Goal: Answer question/provide support

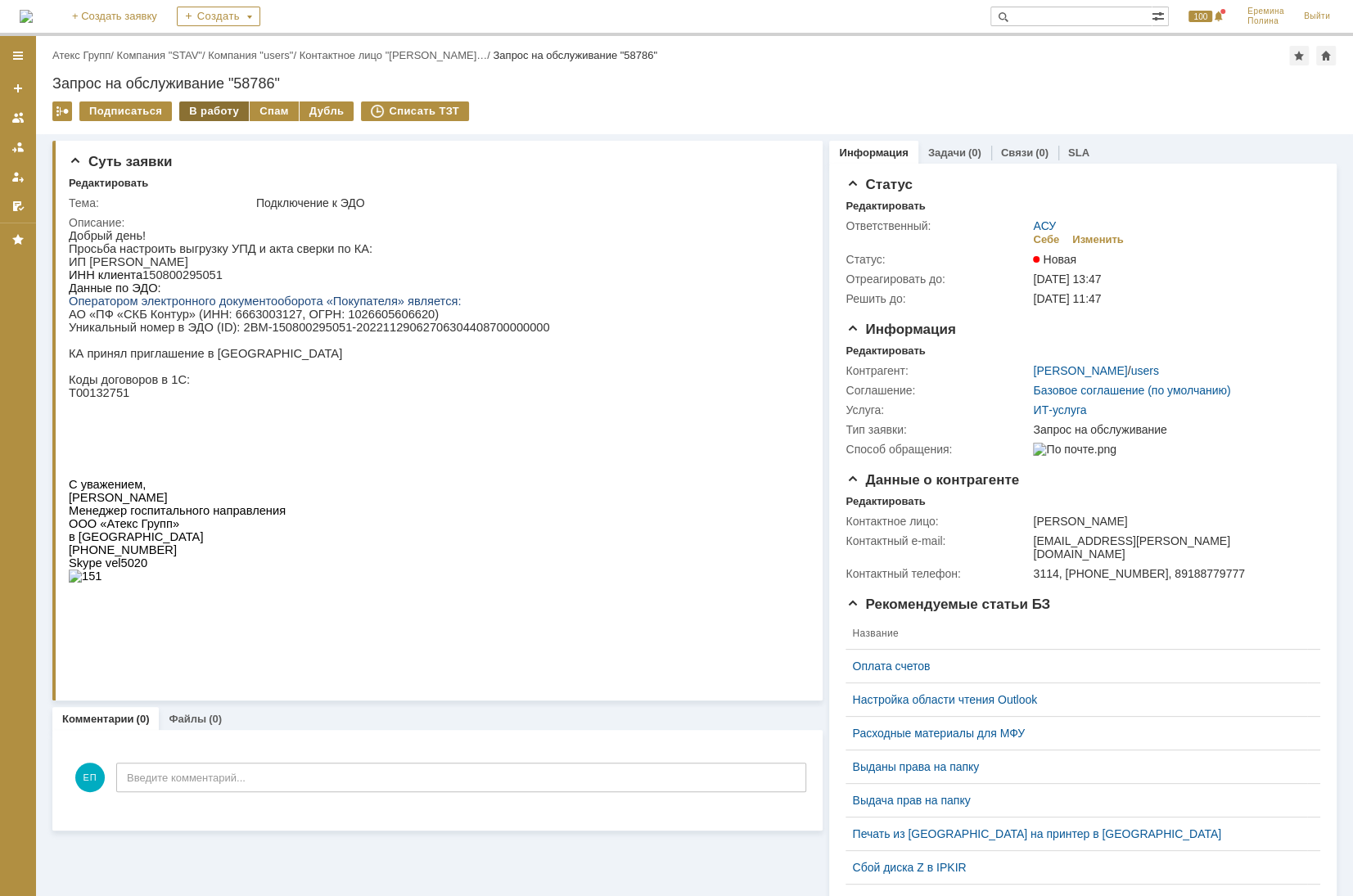
click at [218, 108] on div "В работу" at bounding box center [213, 112] width 70 height 20
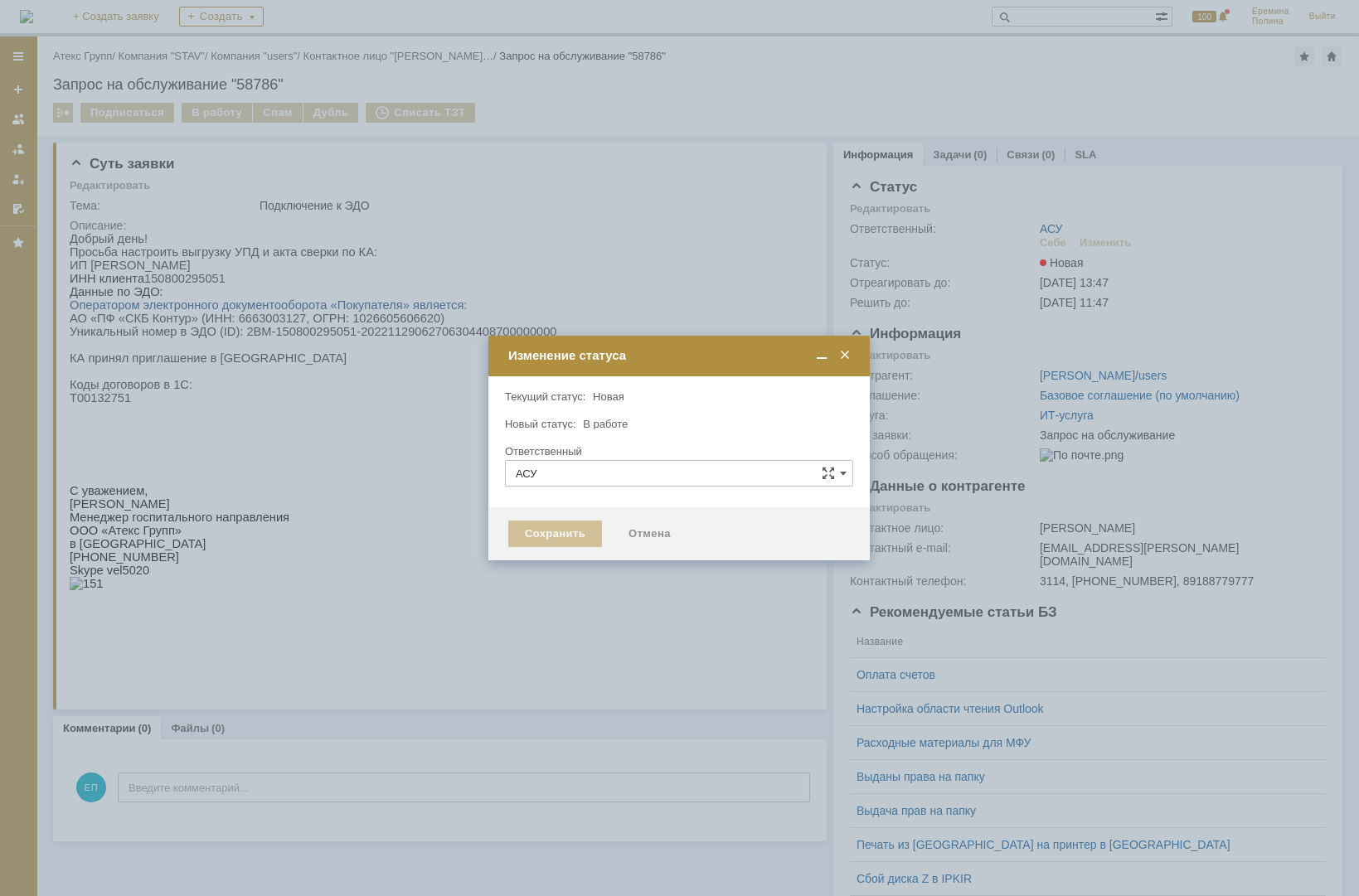
type input "Еремина Полина"
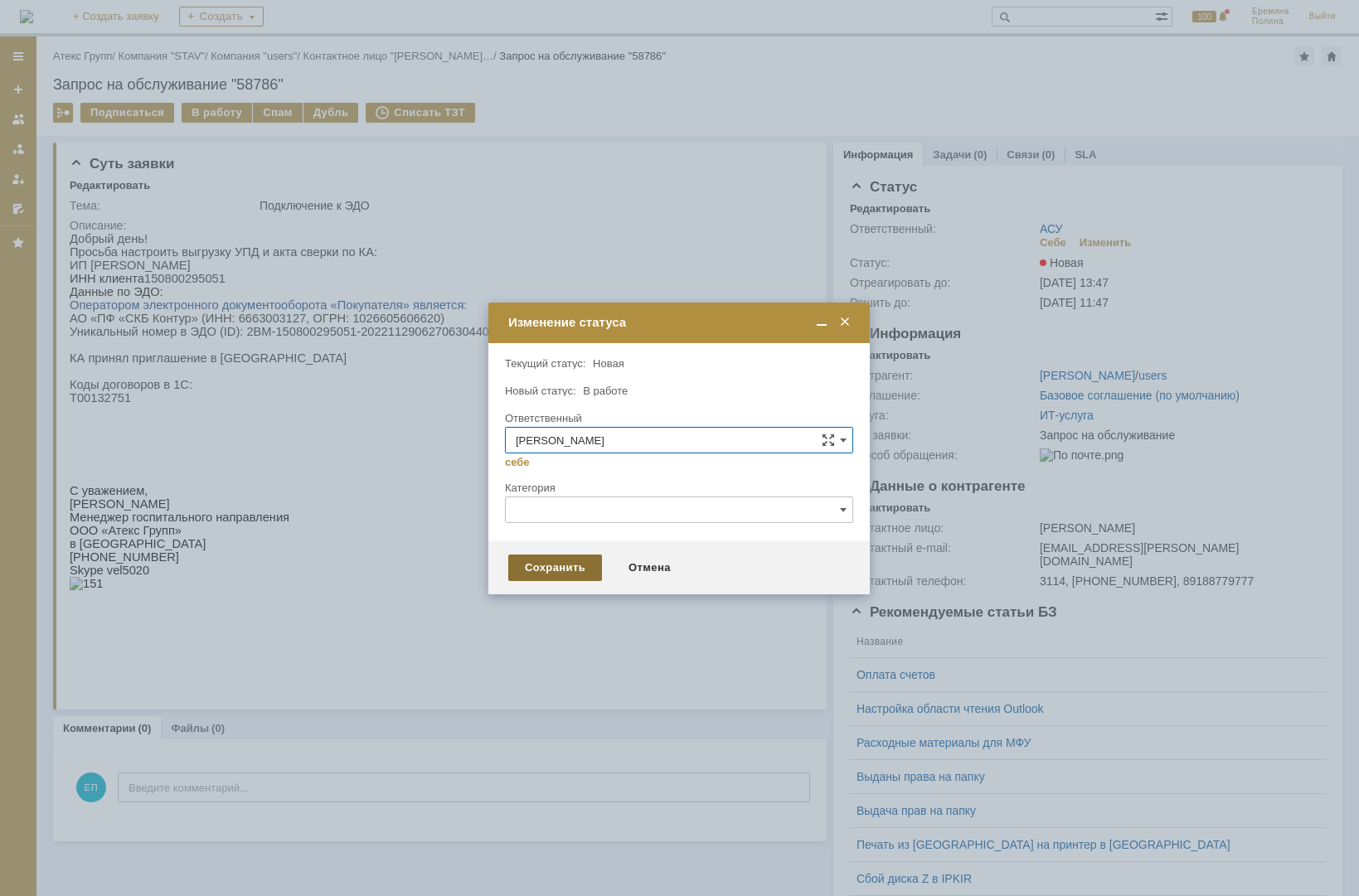
click at [574, 568] on div "Сохранить" at bounding box center [556, 568] width 94 height 27
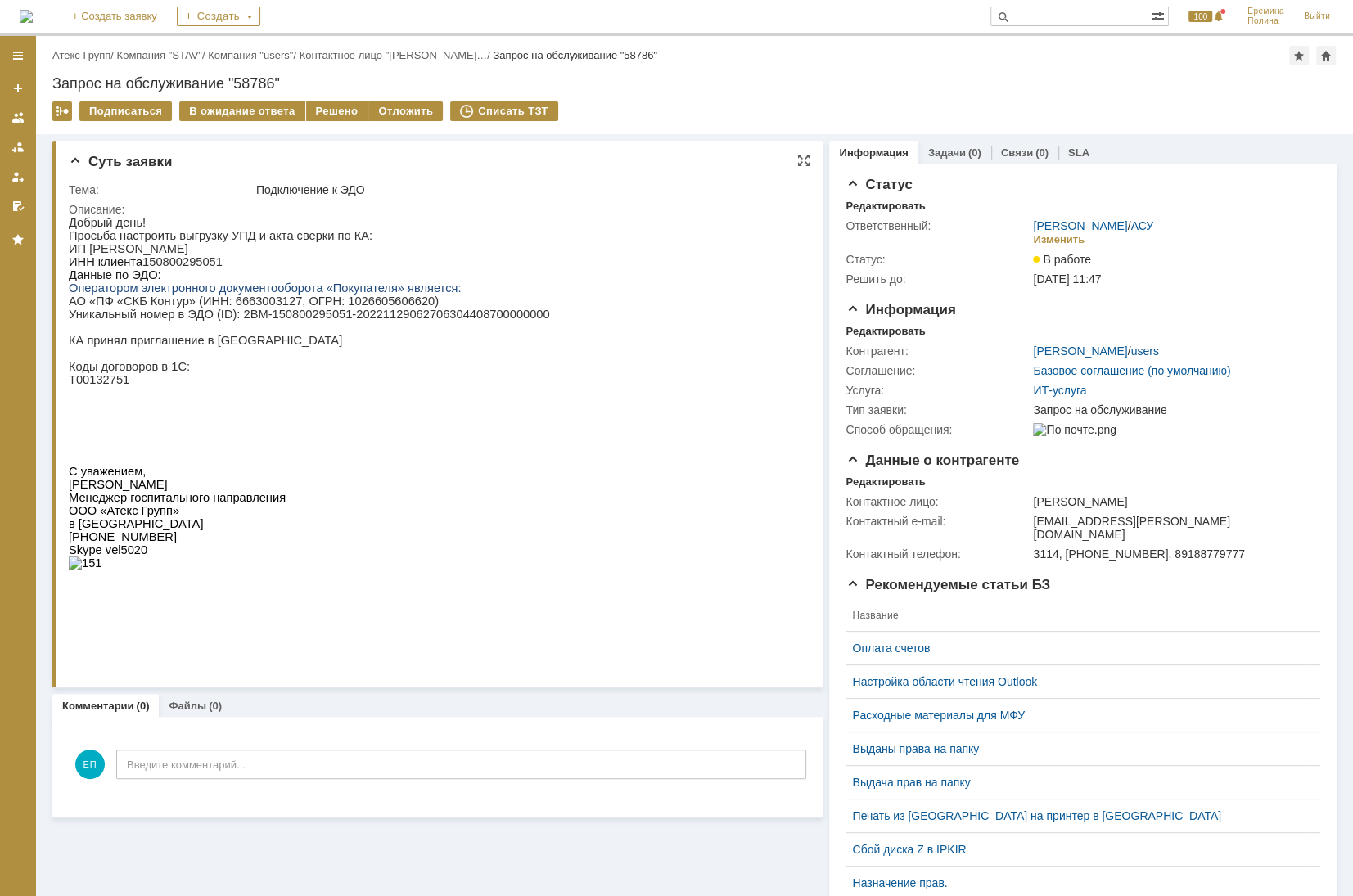
click at [197, 268] on p "ИНН клиента 150800295051" at bounding box center [310, 261] width 481 height 13
copy p "150800295051"
drag, startPoint x: 228, startPoint y: 323, endPoint x: 504, endPoint y: 319, distance: 276.0
click at [504, 319] on p "Уникальный номер в ЭДО (ID): 2BM-150800295051-20221129062706304408700000000" at bounding box center [310, 314] width 481 height 13
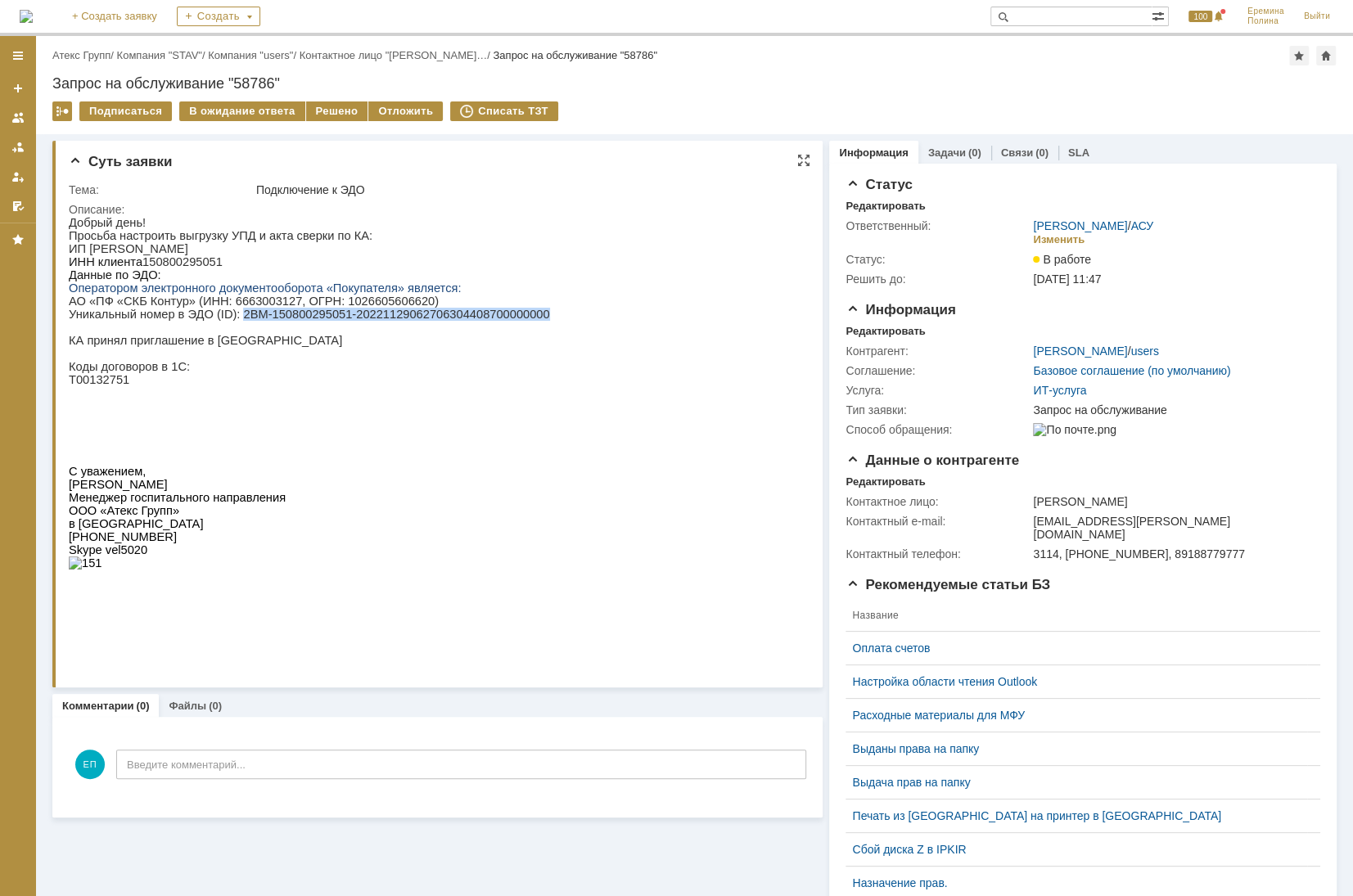
copy p "2BM-150800295051-20221129062706304408700000000"
click at [241, 308] on p "АО «ПФ «СКБ Контур» (ИНН: 6663003127, ОГРН: 1026605606620)" at bounding box center [310, 301] width 481 height 13
copy p "6663003127"
click at [171, 274] on p "Данные по ЭДО:" at bounding box center [310, 275] width 481 height 13
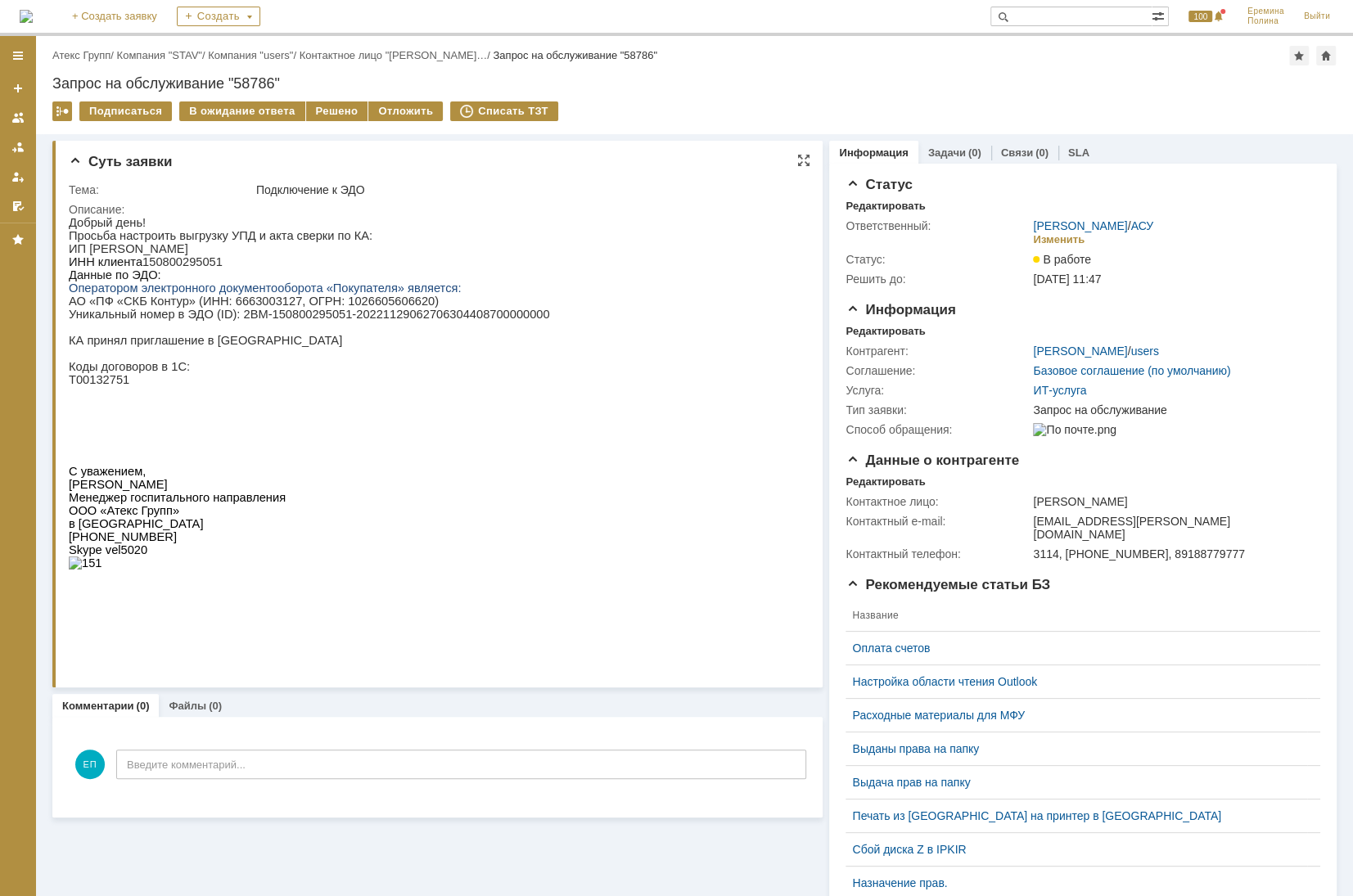
click at [172, 269] on p "ИНН клиента 150800295051" at bounding box center [310, 261] width 481 height 13
copy p "150800295051"
click at [307, 113] on div "Решено" at bounding box center [337, 112] width 63 height 20
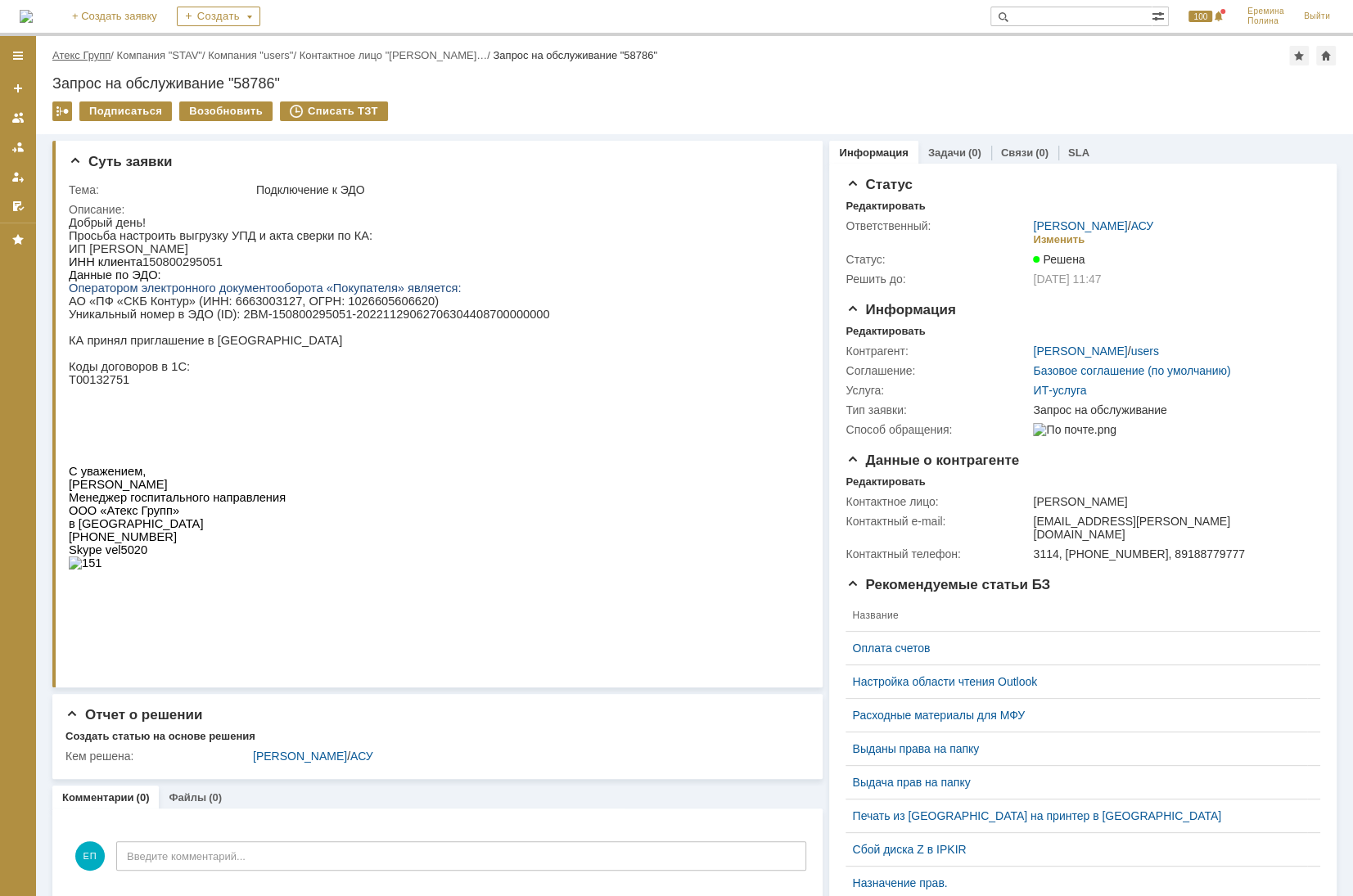
click at [84, 57] on link "Атекс Групп" at bounding box center [82, 55] width 58 height 13
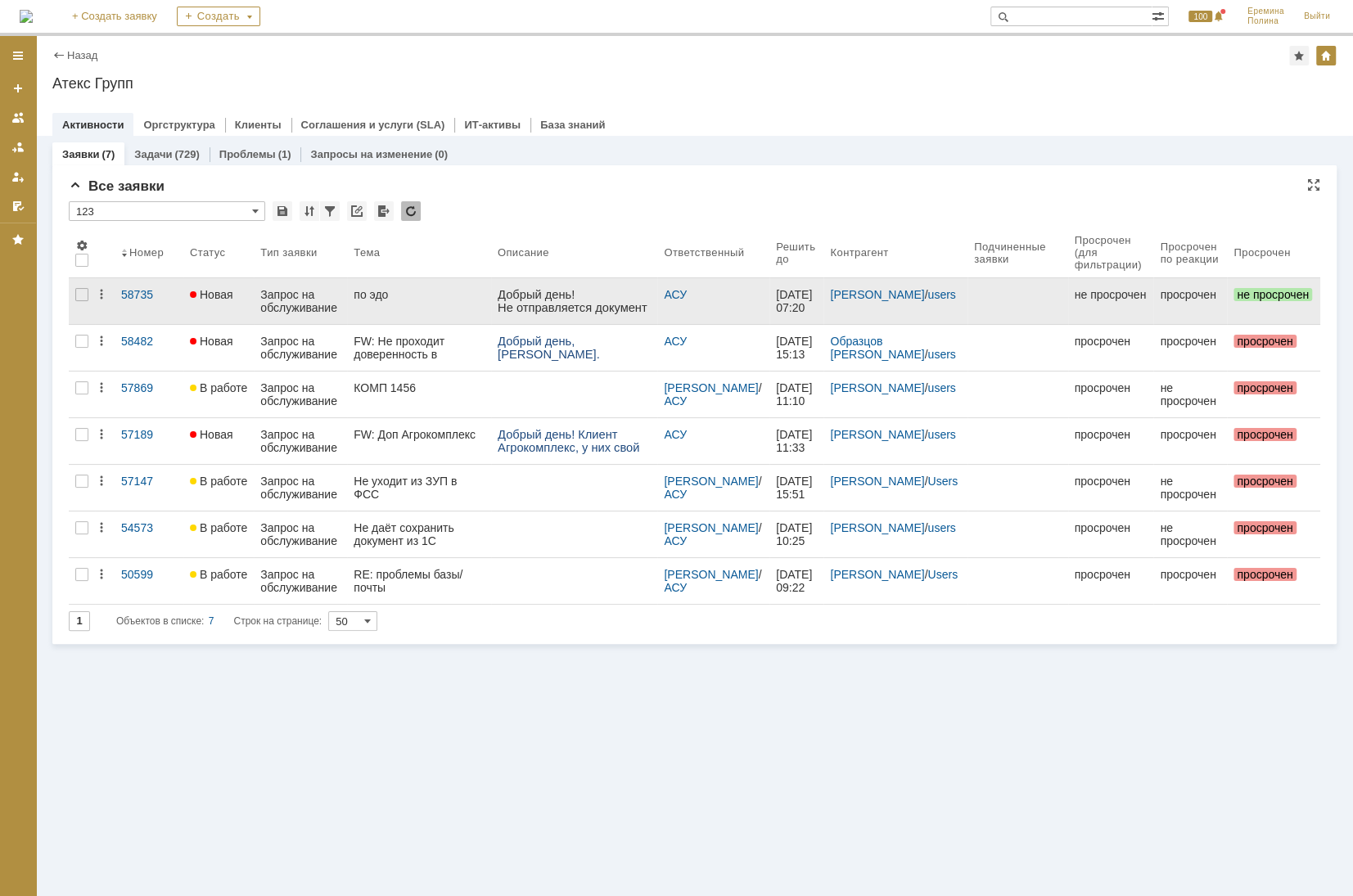
click at [439, 283] on link "по эдо" at bounding box center [419, 300] width 144 height 45
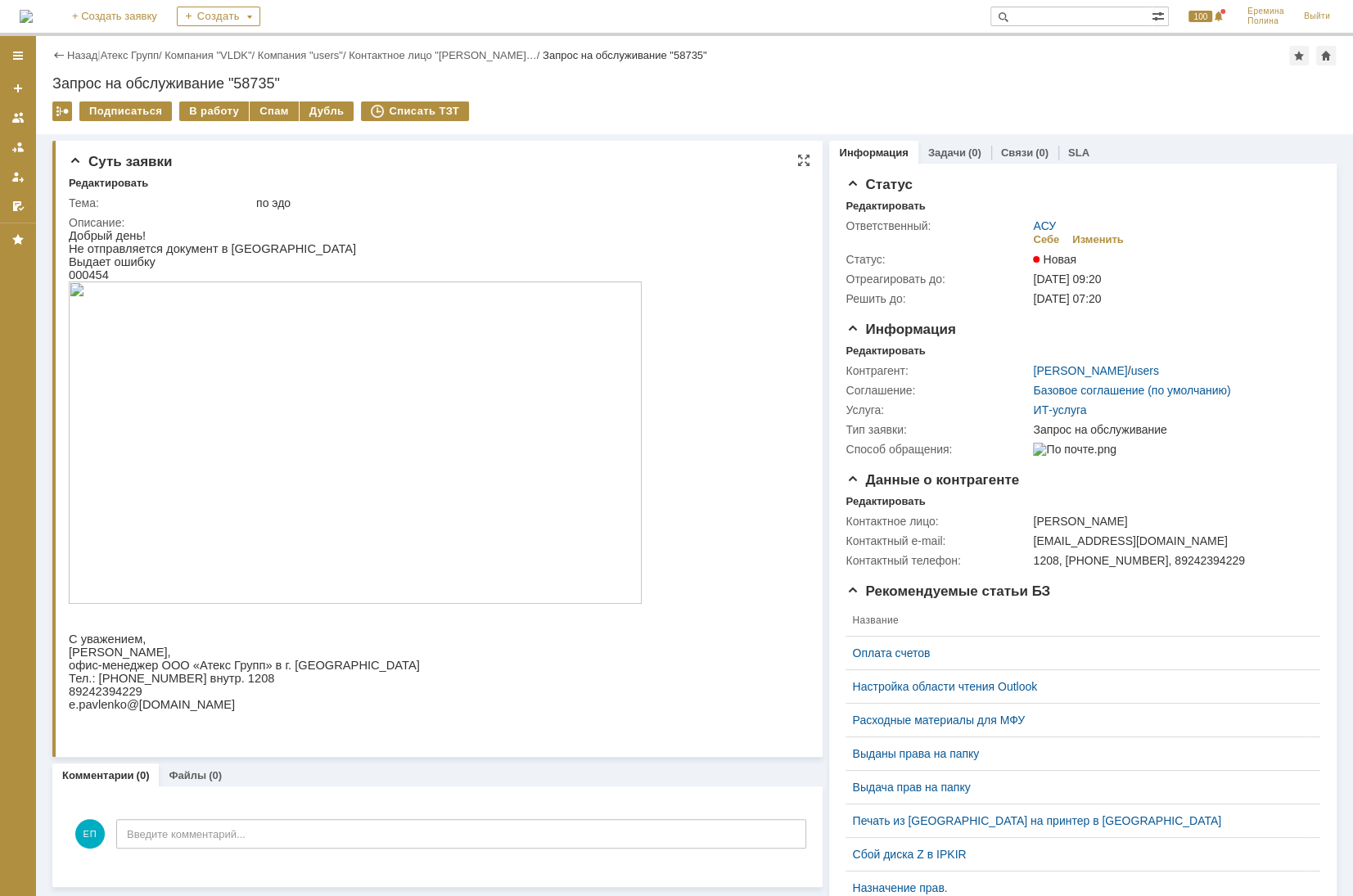
click at [289, 348] on img at bounding box center [355, 442] width 573 height 322
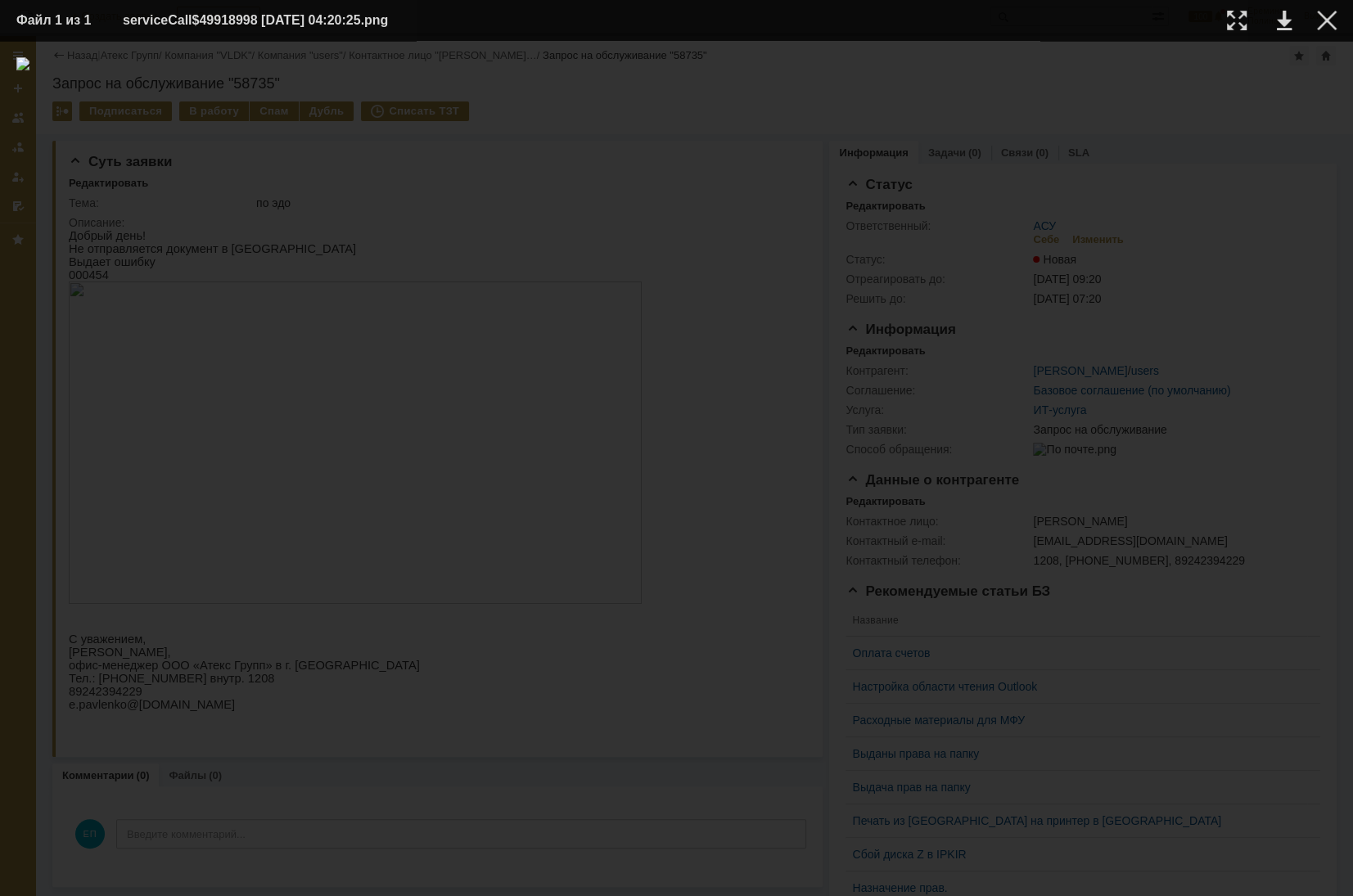
click at [1340, 25] on table "Файл 1 из 1 serviceCall$49918998 15.09.2025 04:20:25.png" at bounding box center [676, 20] width 1353 height 41
click at [1325, 22] on div at bounding box center [1327, 21] width 20 height 20
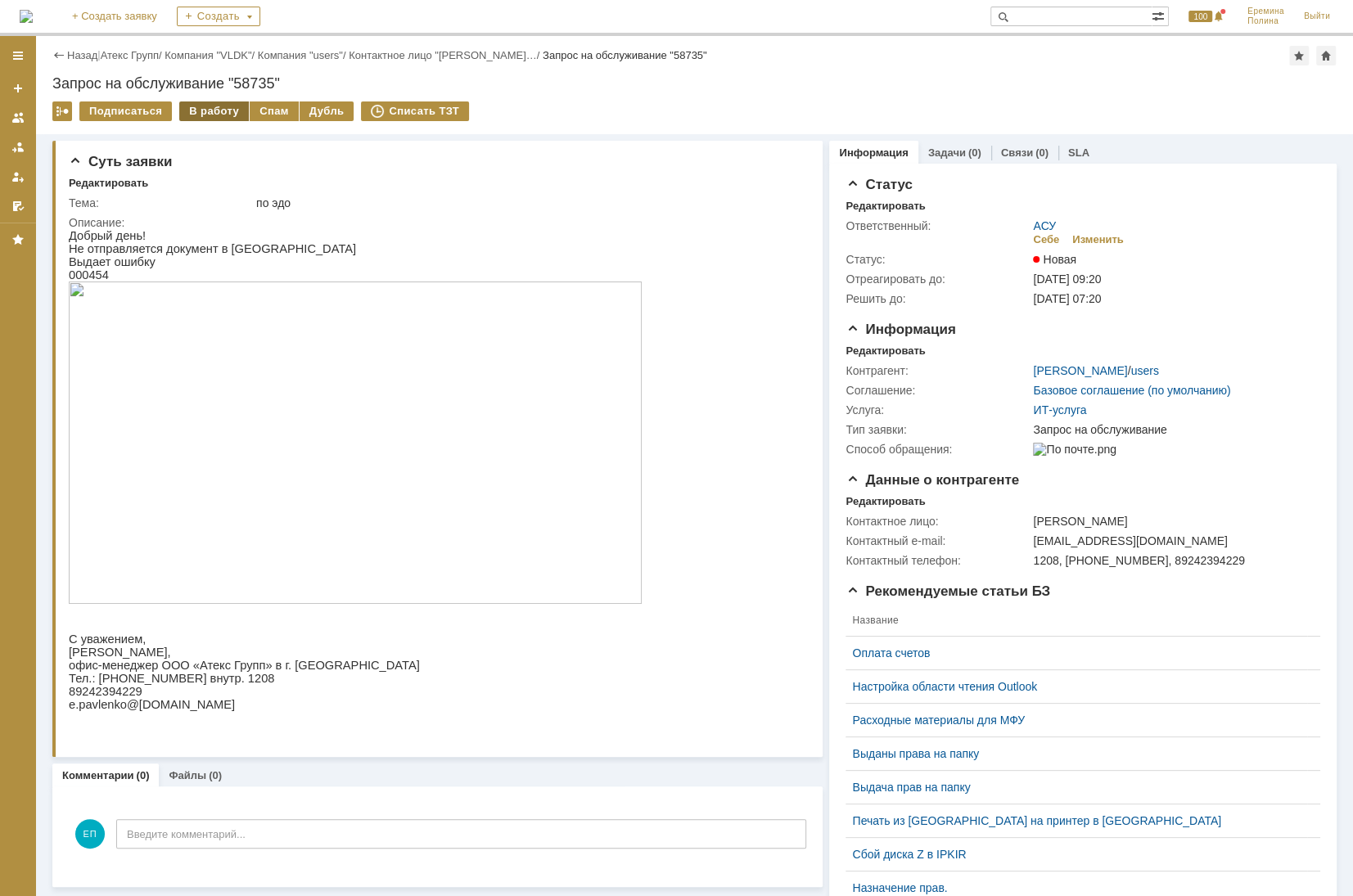
click at [224, 120] on div "В работу" at bounding box center [213, 112] width 70 height 20
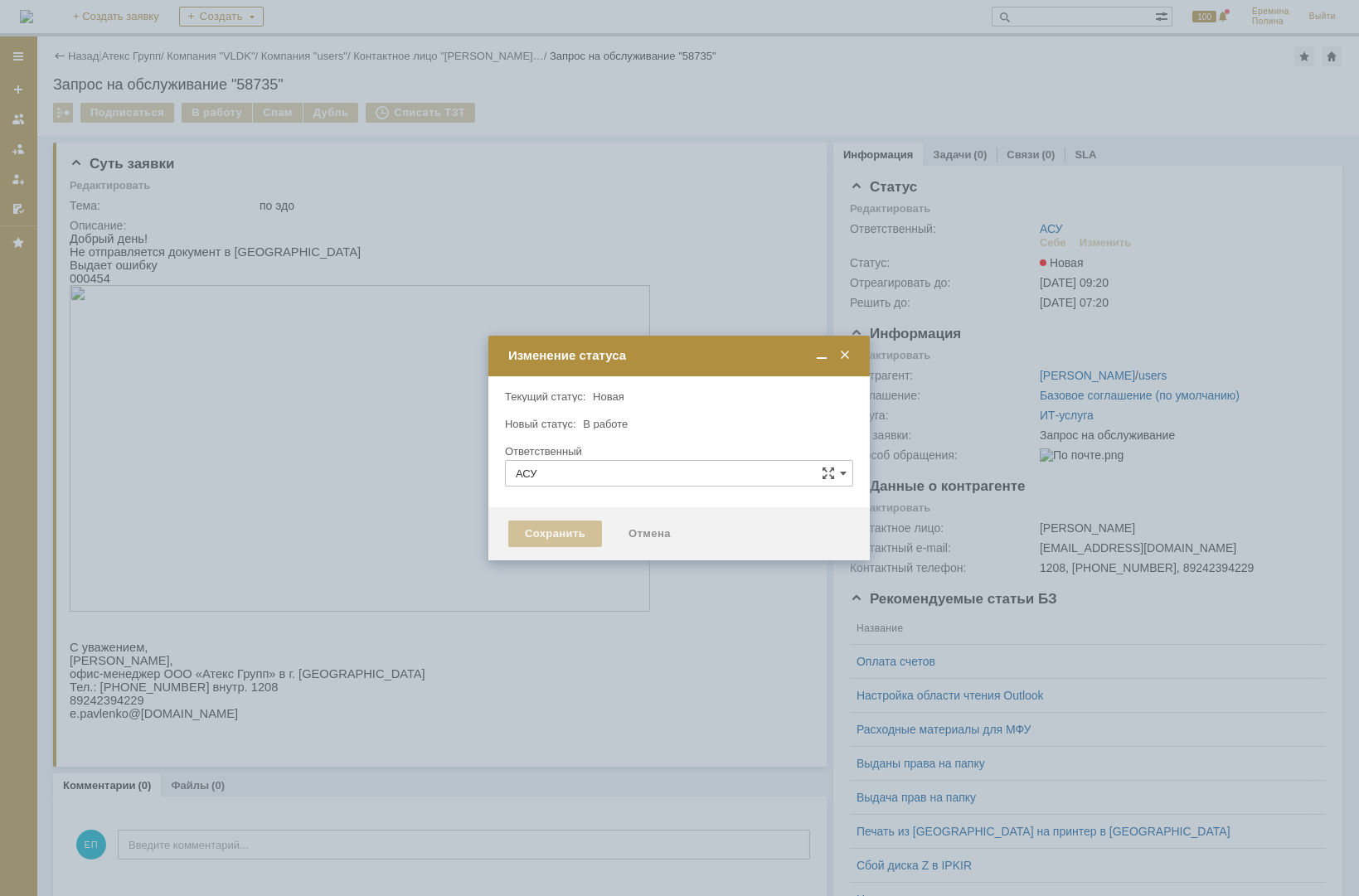
type input "Еремина Полина"
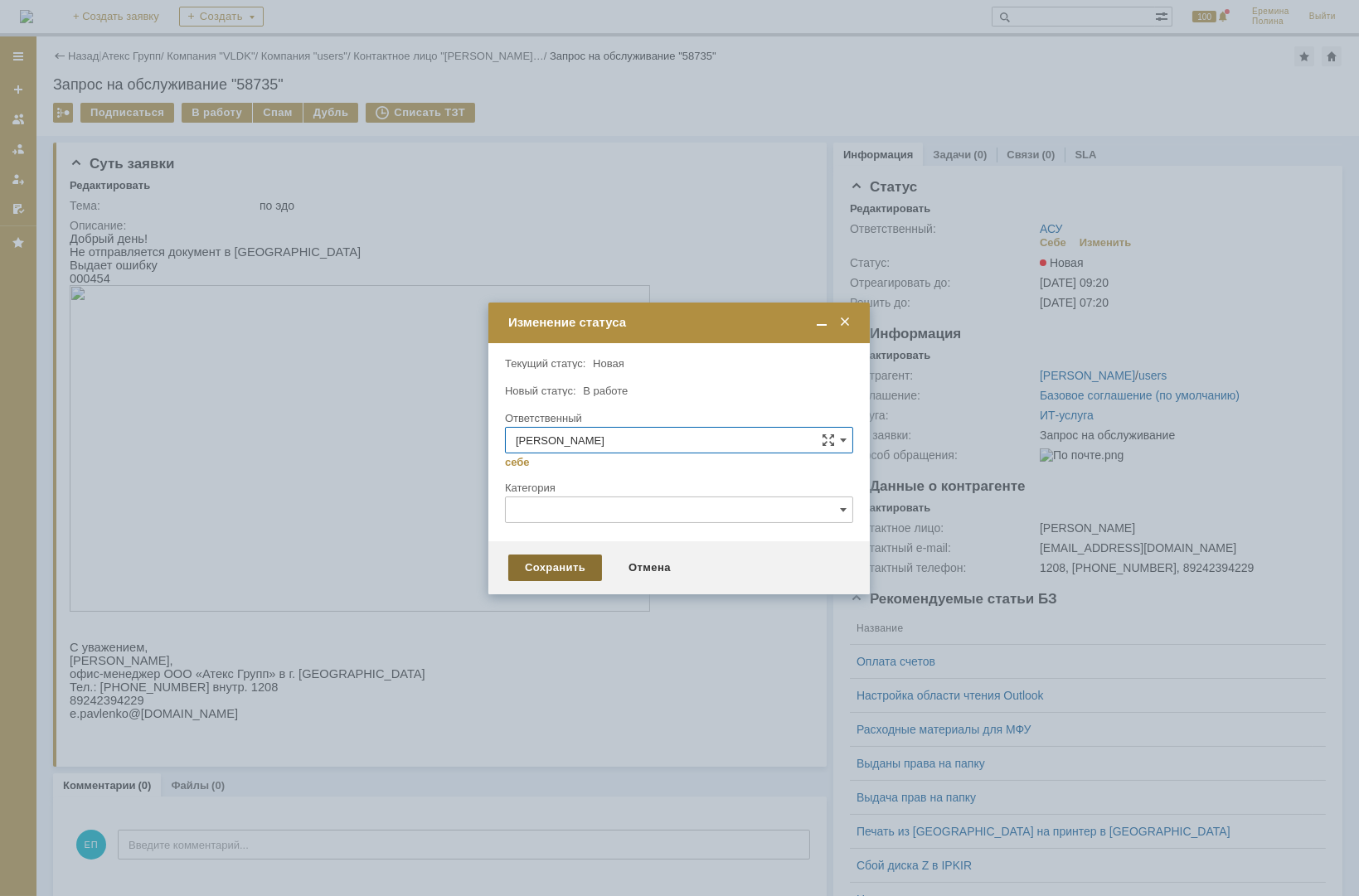
click at [543, 571] on div "Сохранить" at bounding box center [556, 568] width 94 height 27
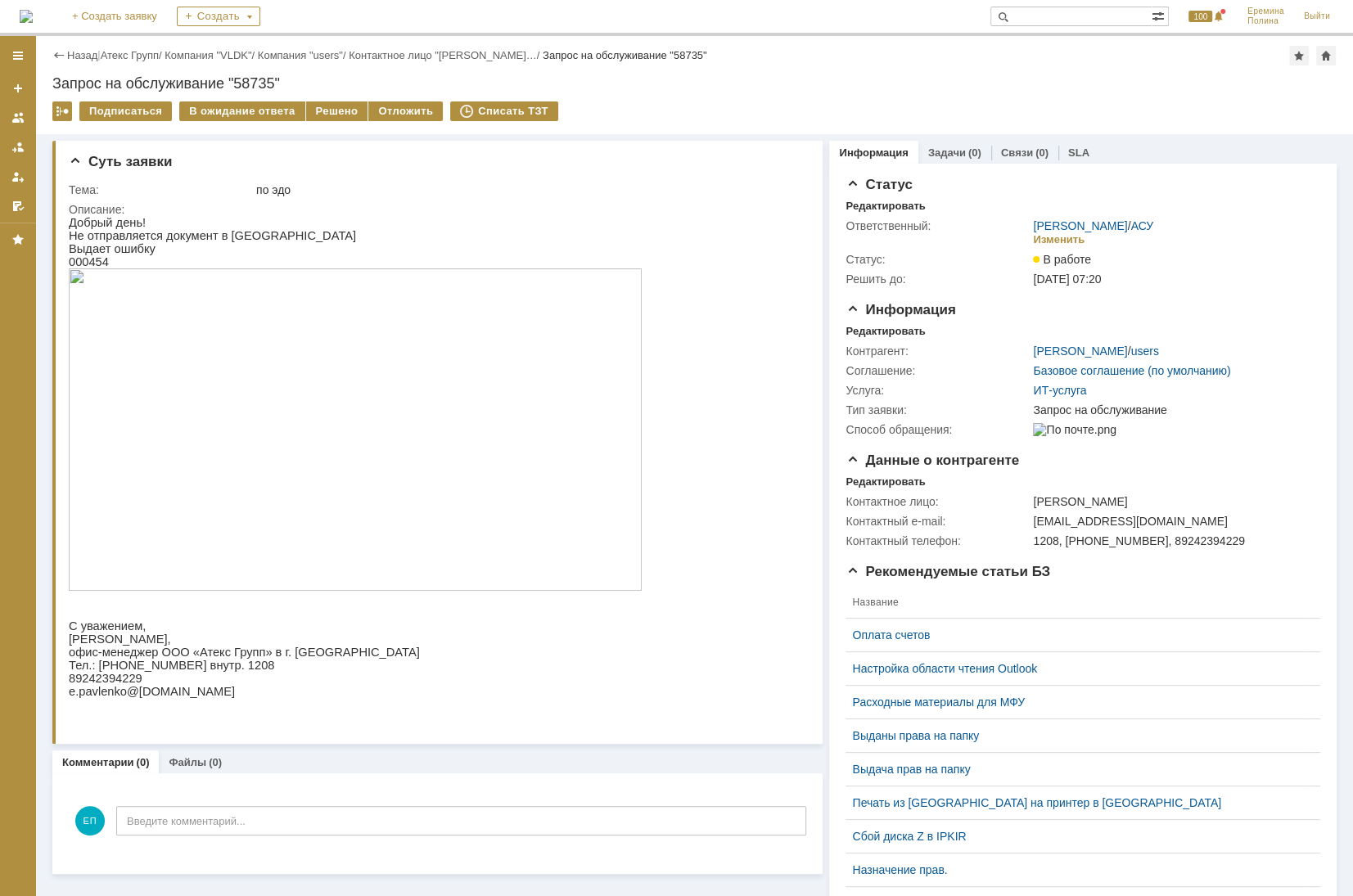
click at [113, 55] on link "Атекс Групп" at bounding box center [130, 55] width 58 height 13
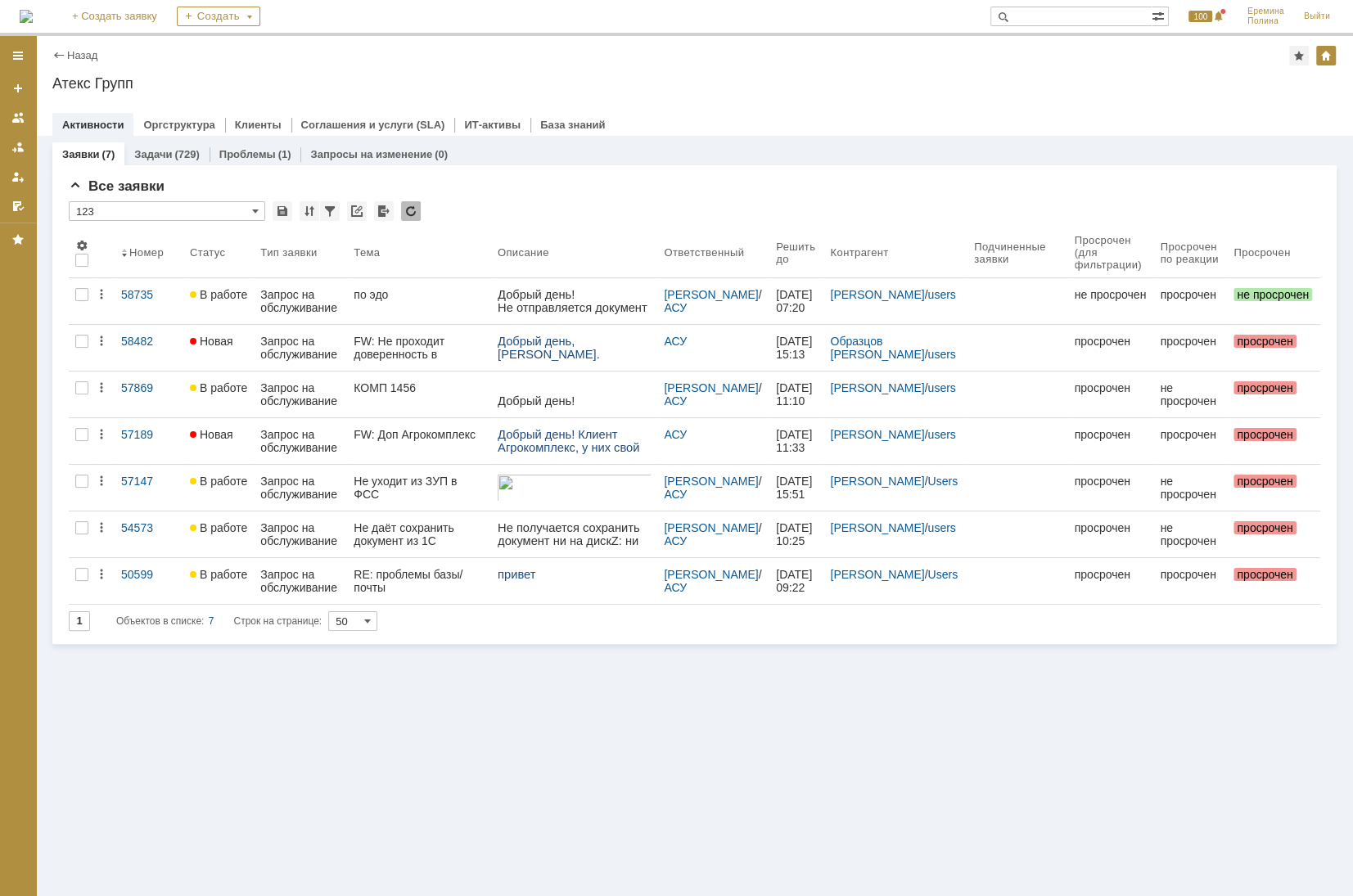
click at [296, 299] on div "Запрос на обслуживание" at bounding box center [301, 300] width 80 height 26
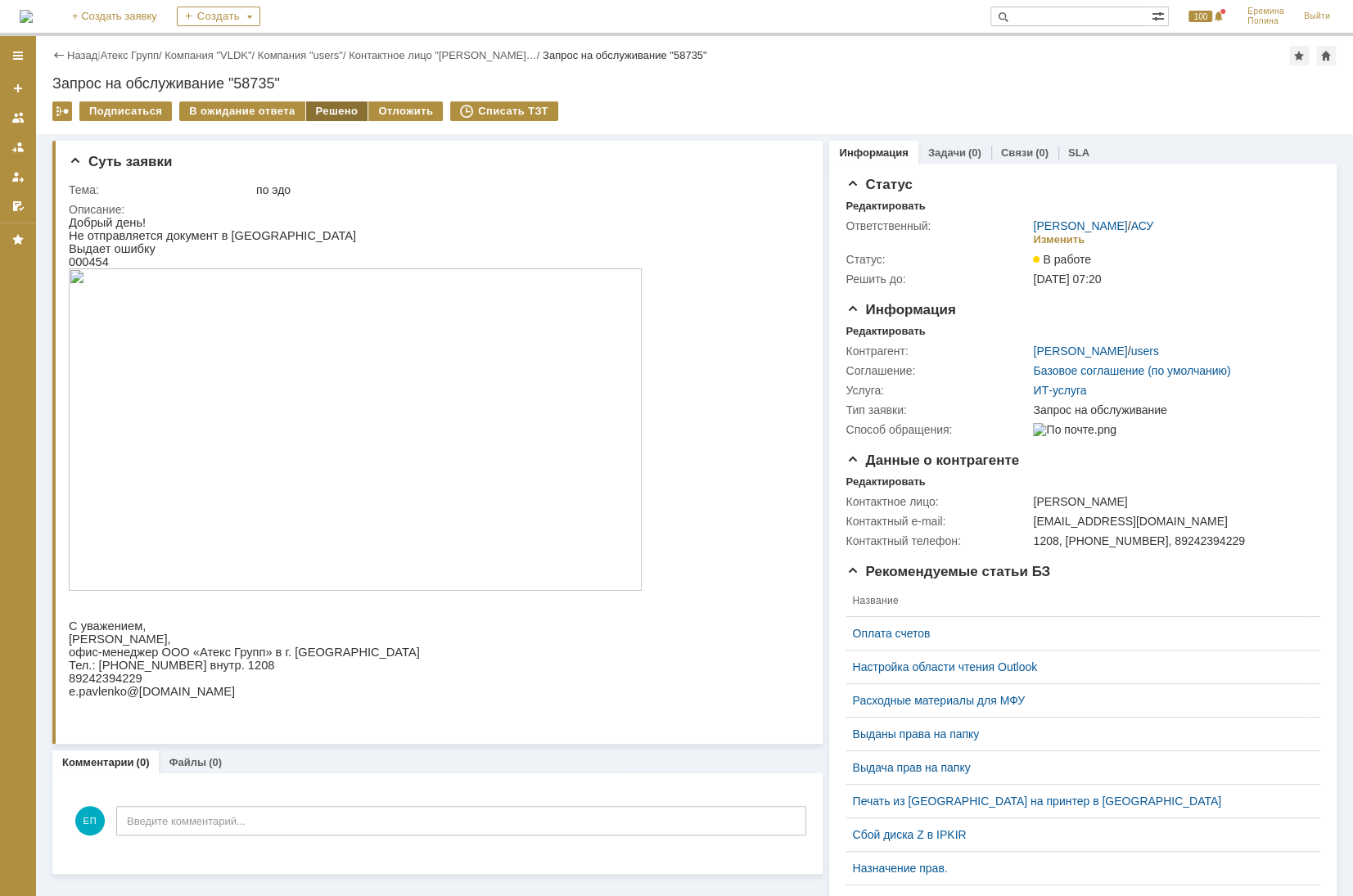
click at [306, 106] on div "Решено" at bounding box center [337, 112] width 63 height 20
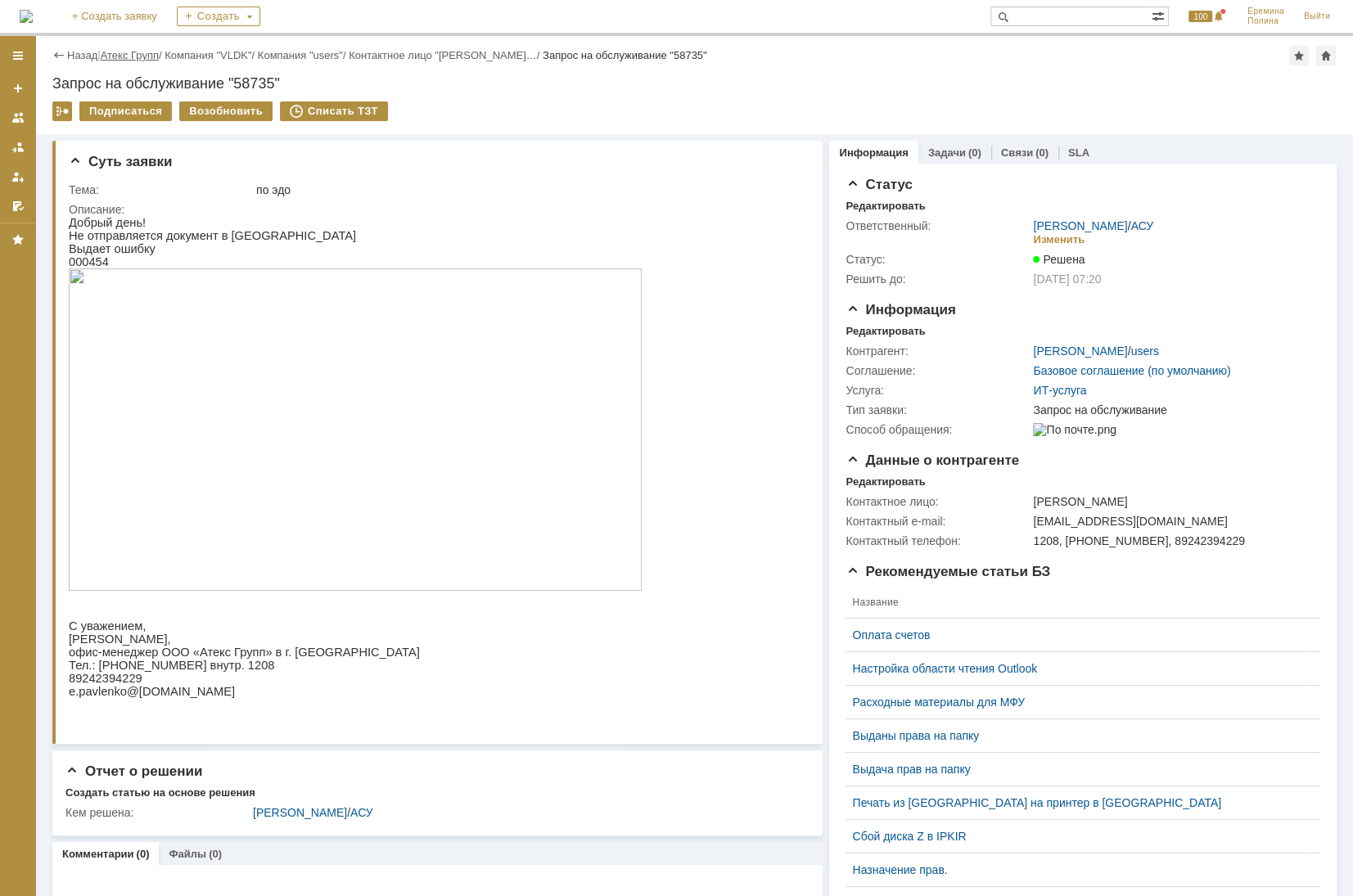
click at [151, 57] on link "Атекс Групп" at bounding box center [130, 55] width 58 height 13
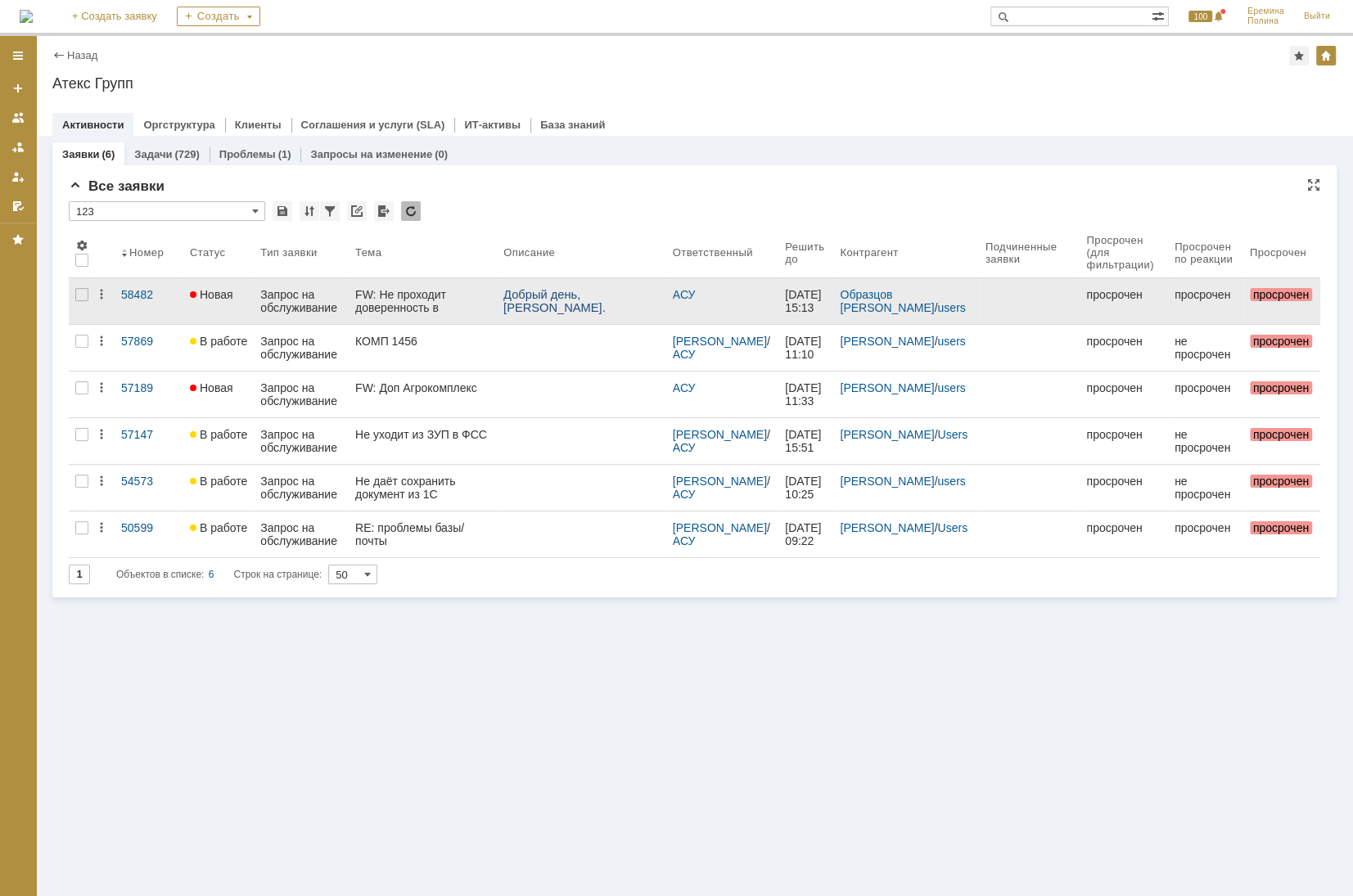
click at [386, 288] on div "FW: Не проходит доверенность в ЭДО" at bounding box center [422, 300] width 135 height 26
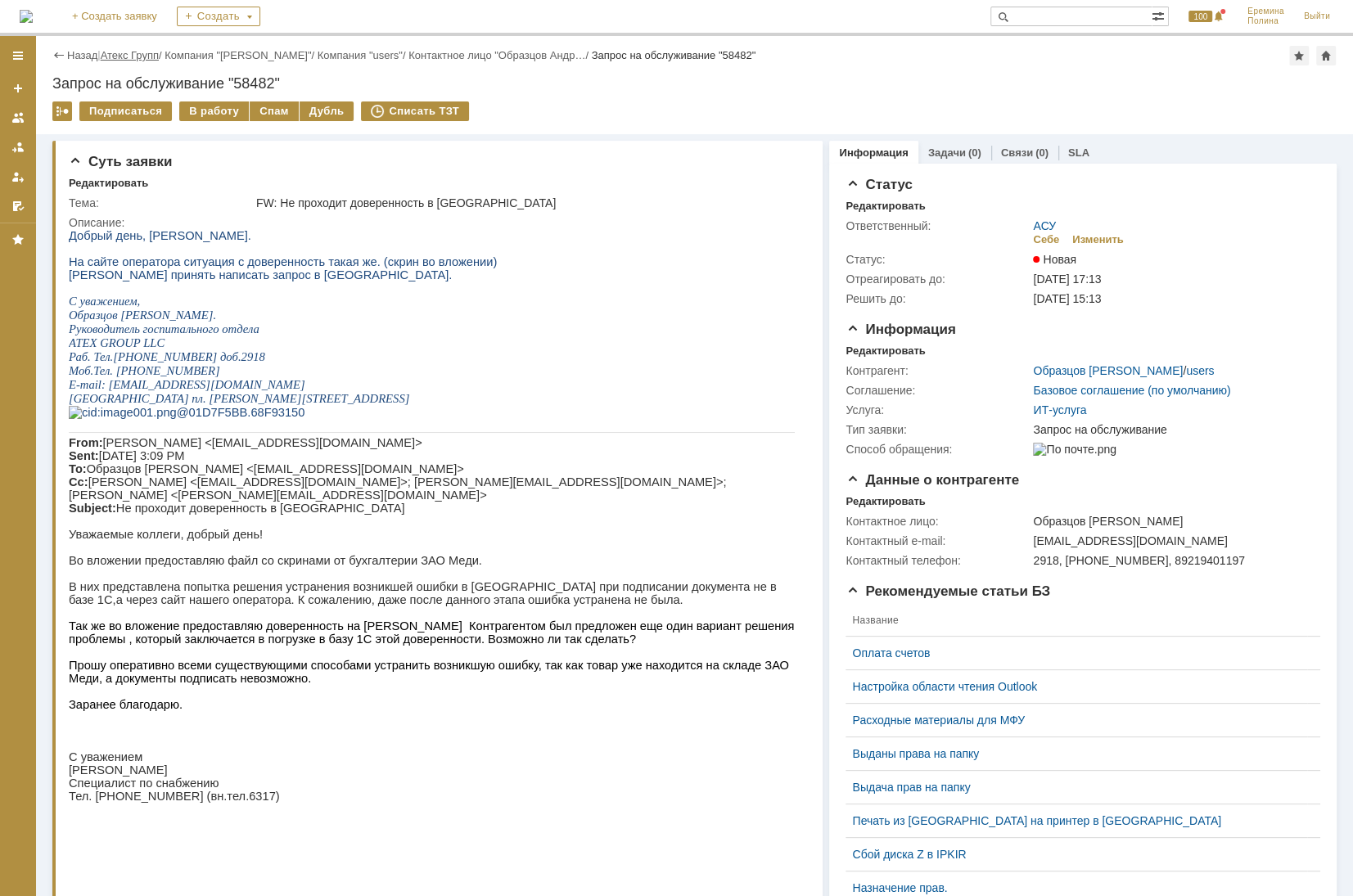
click at [143, 59] on link "Атекс Групп" at bounding box center [130, 55] width 58 height 13
